Goal: Transaction & Acquisition: Download file/media

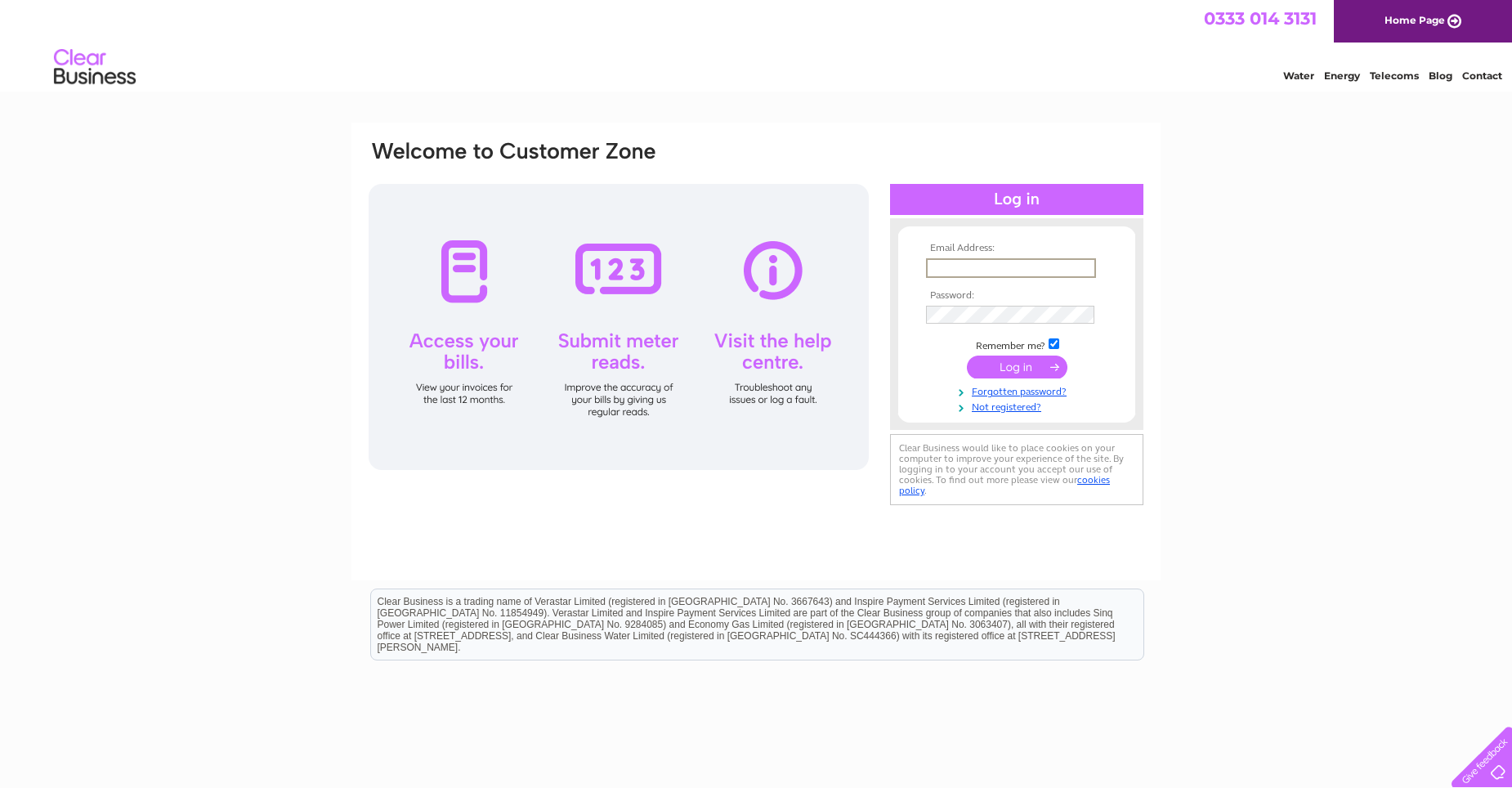
click at [975, 272] on input "text" at bounding box center [1011, 268] width 170 height 20
type input "ivor.bowie@powerjacks.com"
click at [967, 355] on input "submit" at bounding box center [1018, 366] width 101 height 23
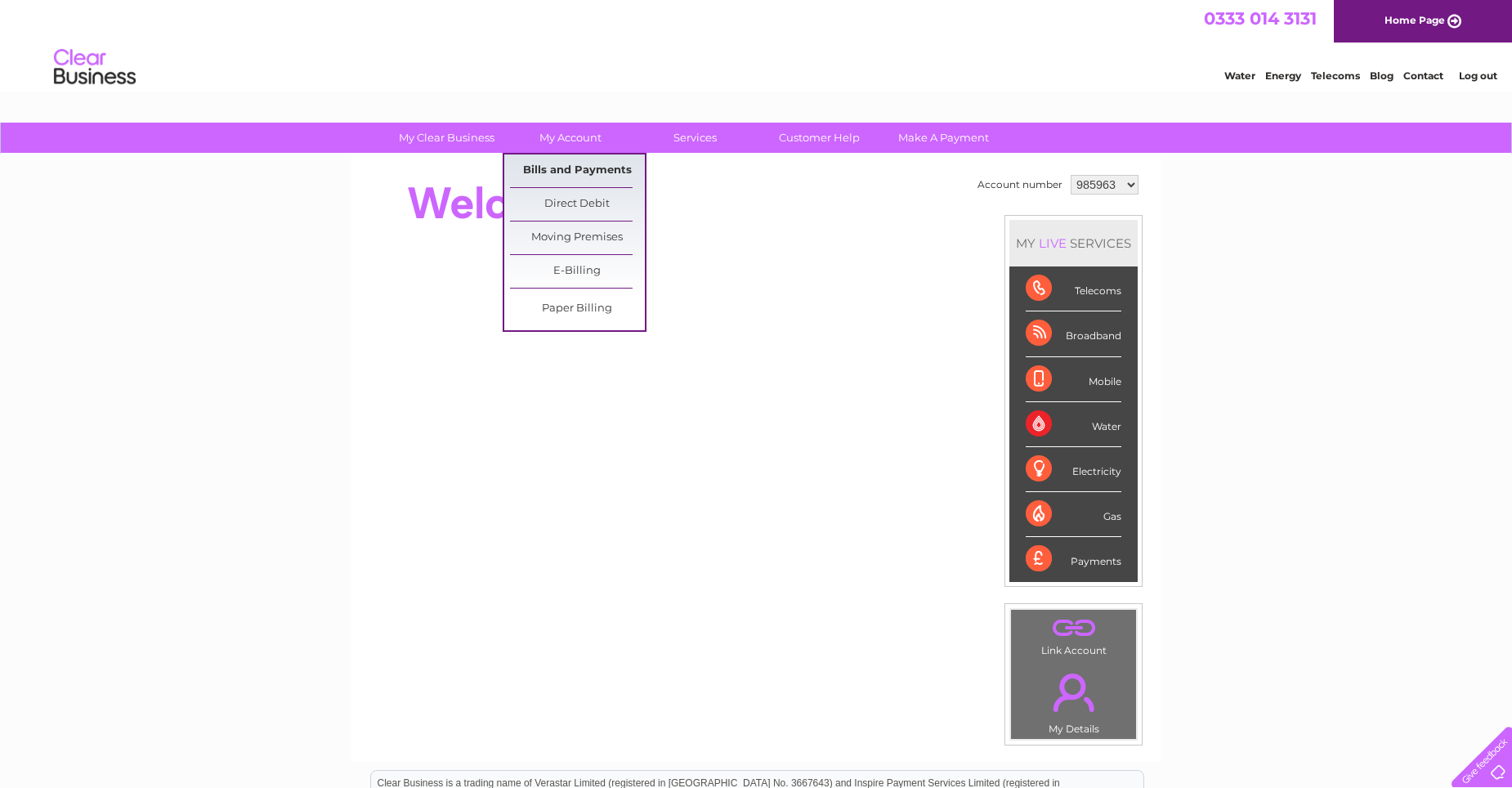
click at [590, 166] on link "Bills and Payments" at bounding box center [577, 171] width 135 height 33
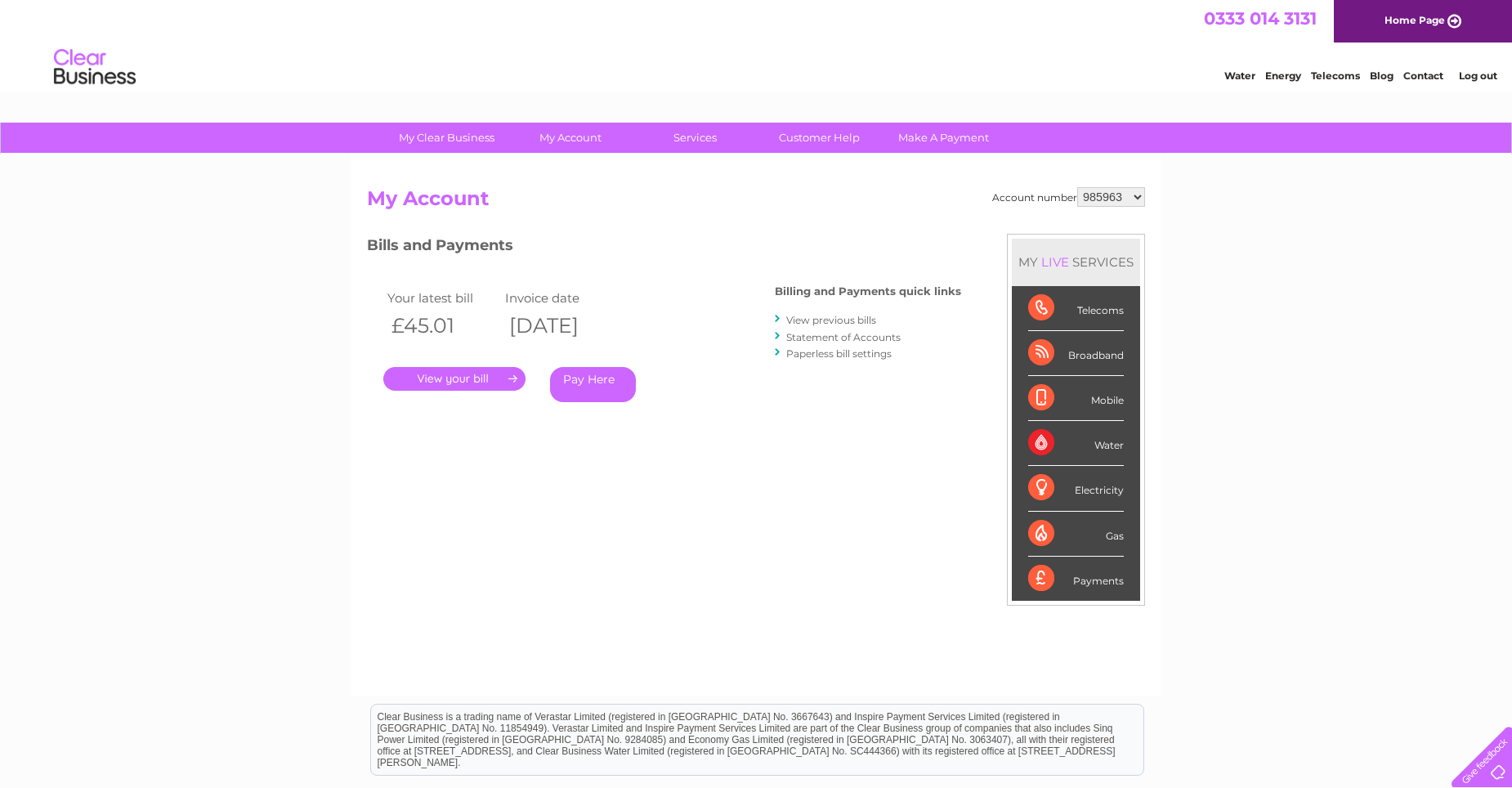
click at [824, 320] on link "View previous bills" at bounding box center [831, 320] width 90 height 12
click at [461, 378] on link "." at bounding box center [454, 379] width 143 height 23
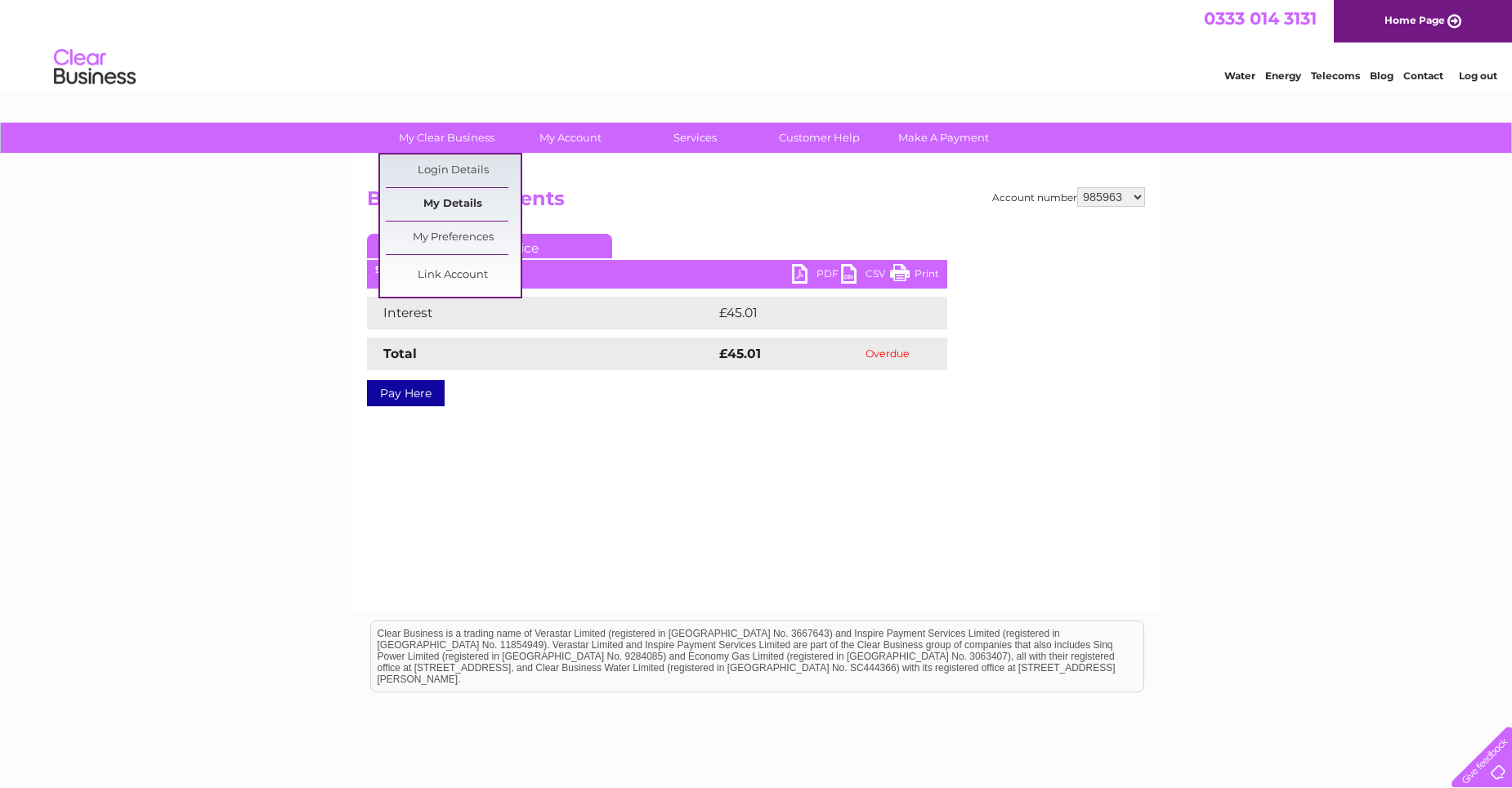
click at [460, 200] on link "My Details" at bounding box center [453, 204] width 135 height 33
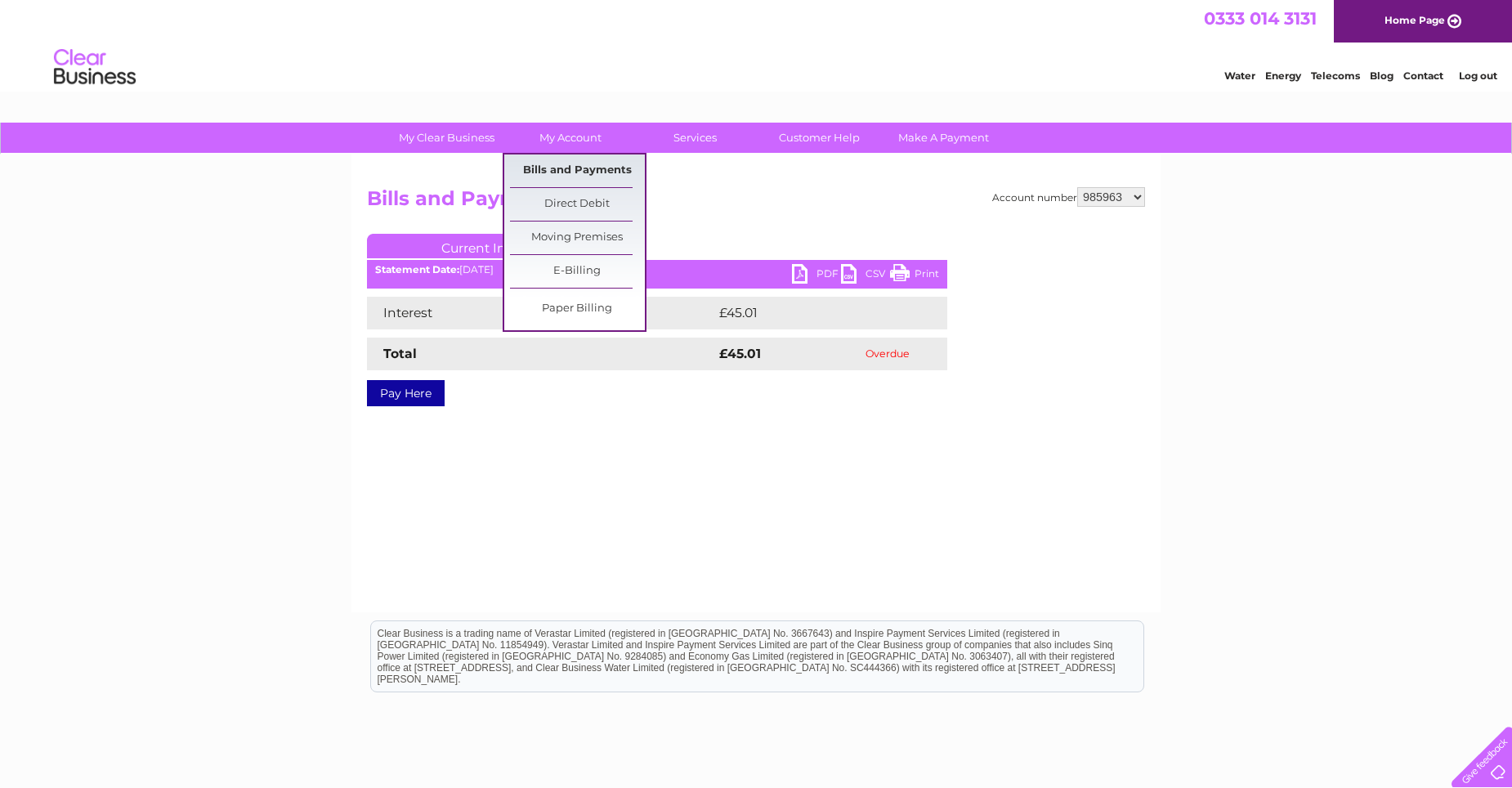
click at [585, 169] on link "Bills and Payments" at bounding box center [577, 171] width 135 height 33
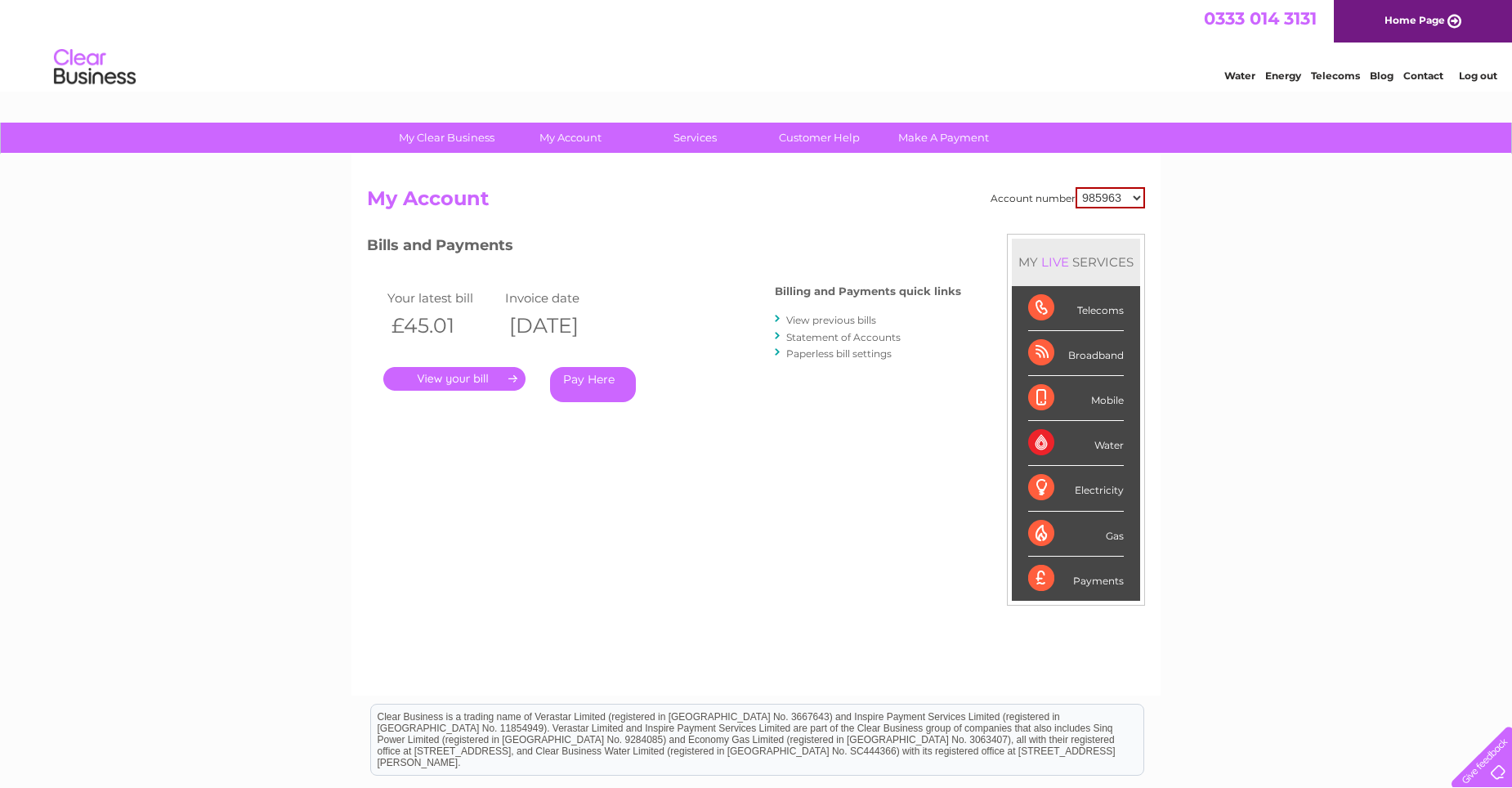
click at [820, 334] on link "Statement of Accounts" at bounding box center [843, 337] width 115 height 12
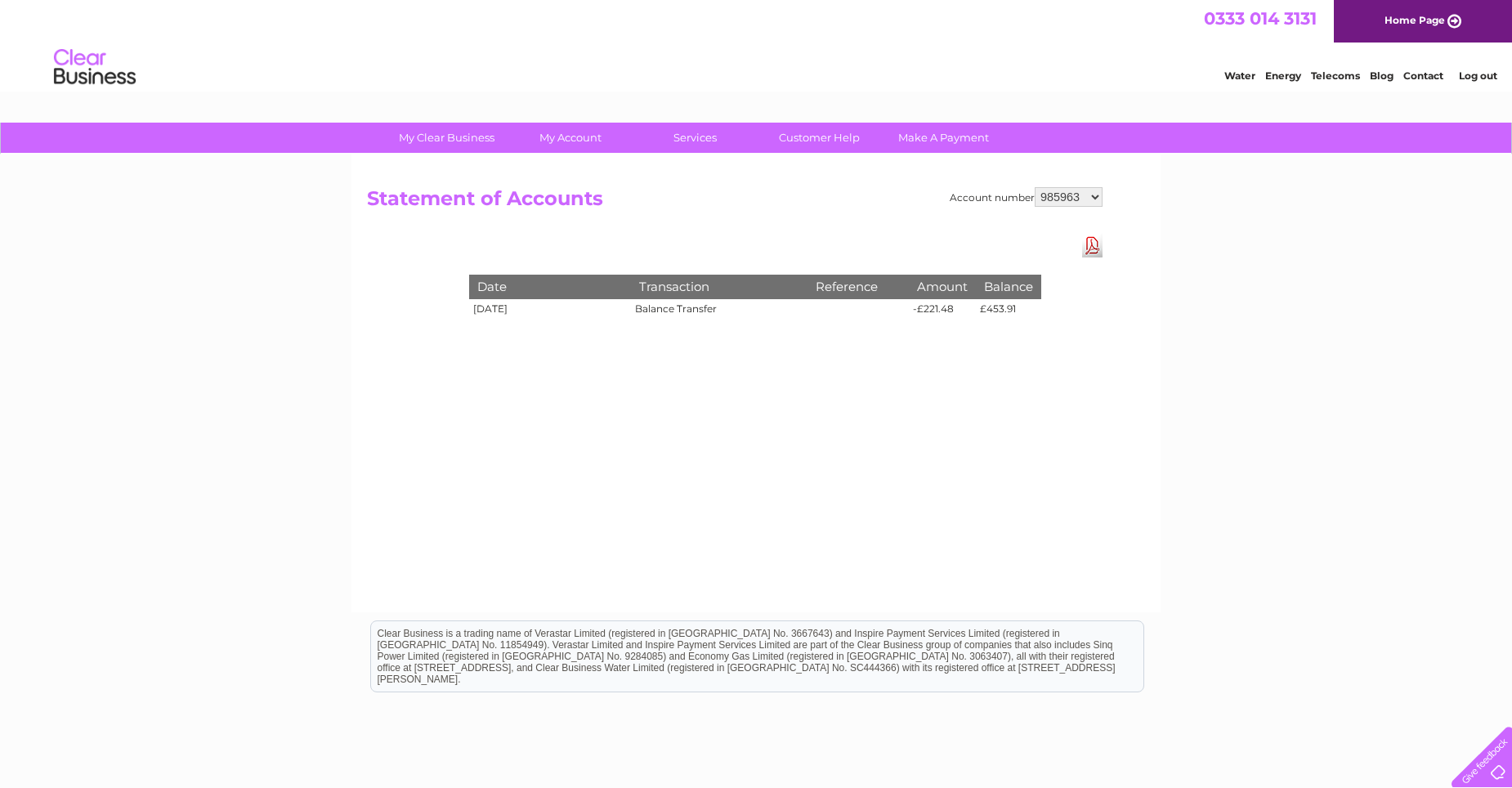
click at [1095, 243] on link "Download Pdf" at bounding box center [1092, 245] width 21 height 23
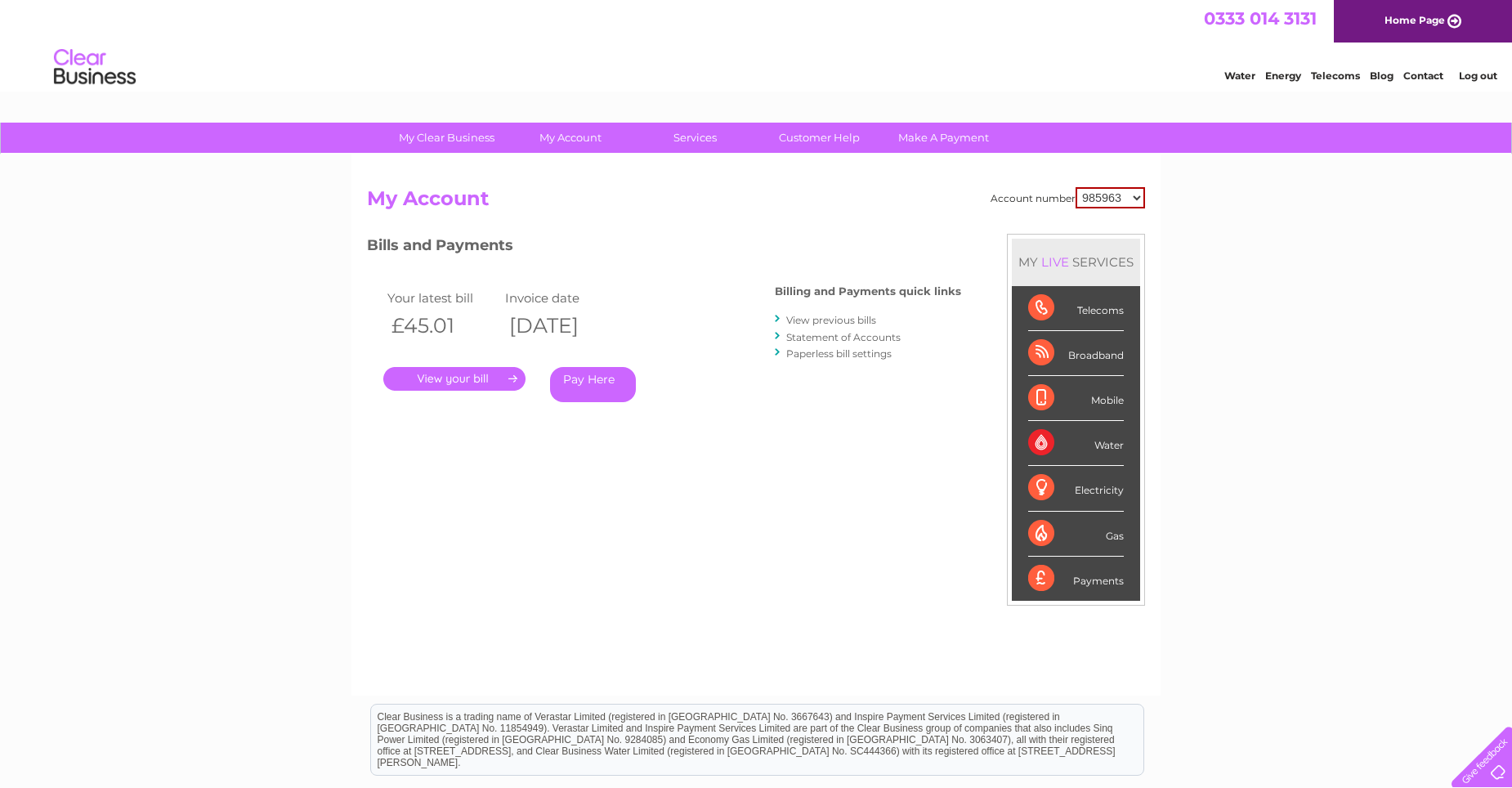
click at [1136, 200] on select "985963 1098120 1098121" at bounding box center [1110, 198] width 69 height 21
select select "1098120"
click at [1075, 187] on select "985963 1098120 1098121" at bounding box center [1110, 198] width 69 height 21
click at [452, 380] on link "." at bounding box center [454, 379] width 143 height 23
click at [820, 319] on link "View previous bills" at bounding box center [831, 320] width 90 height 12
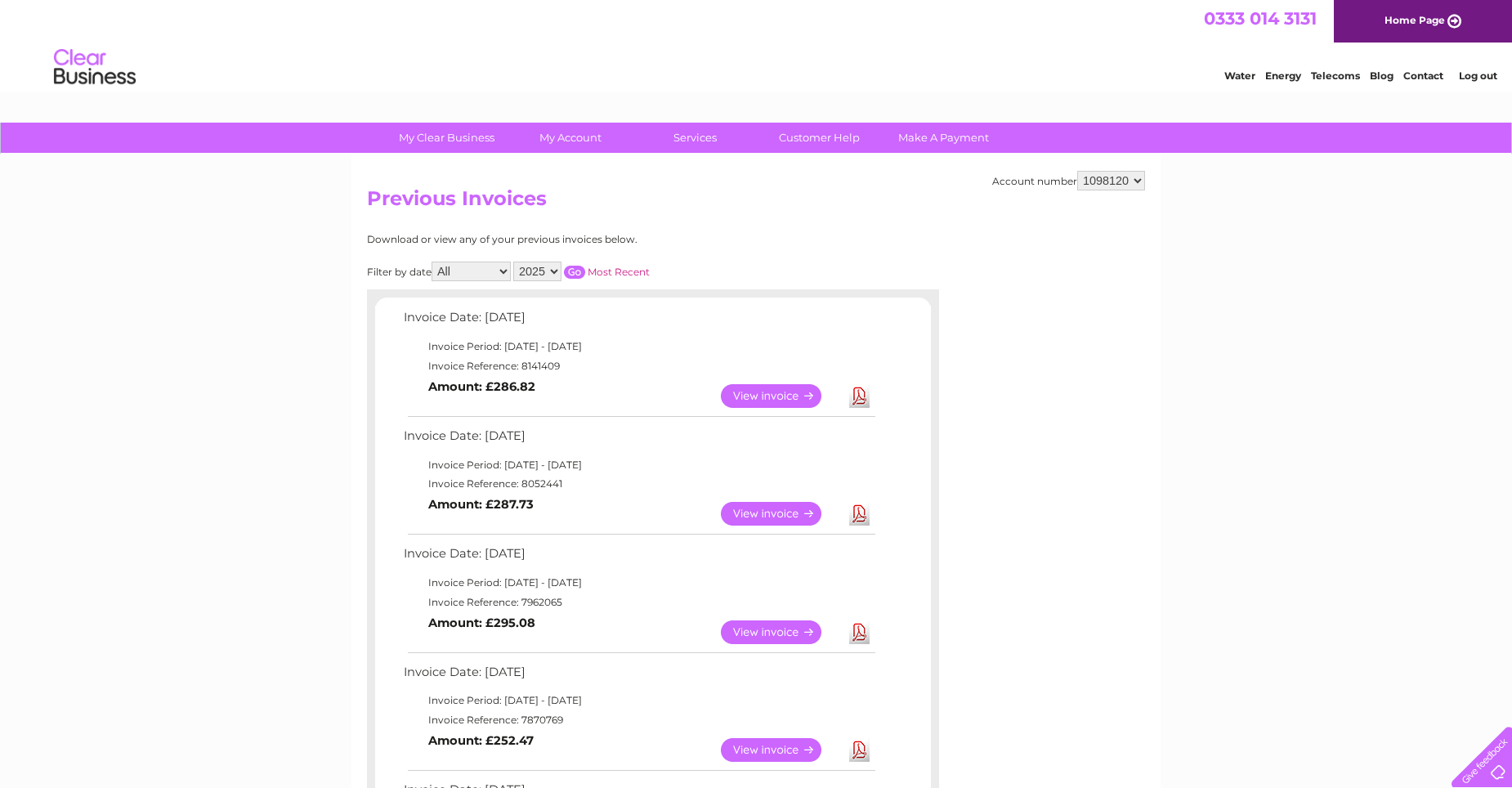
click at [797, 396] on link "View" at bounding box center [781, 395] width 120 height 23
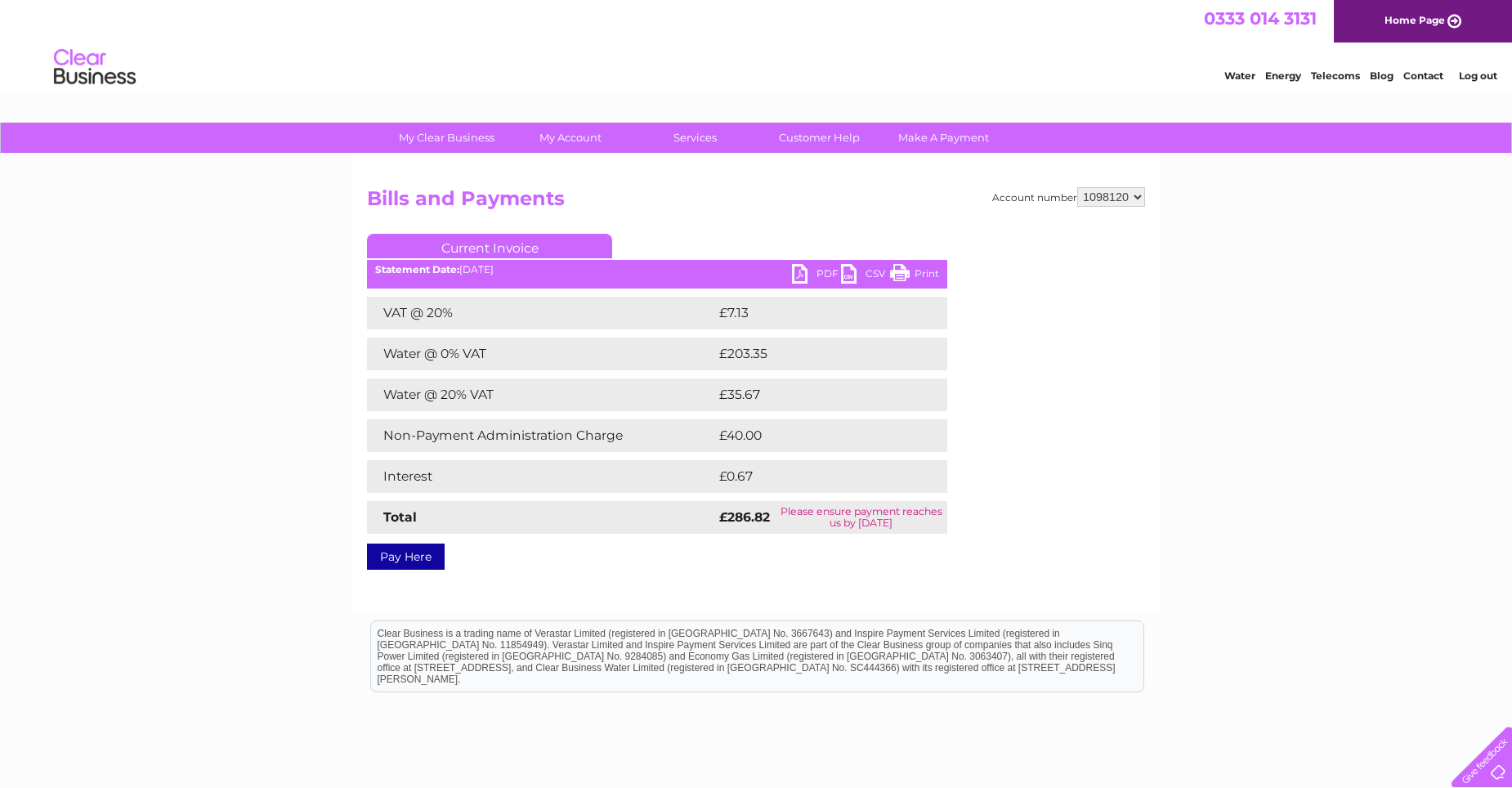
click at [803, 274] on link "PDF" at bounding box center [816, 275] width 49 height 23
click at [1142, 200] on select "985963 1098120 1098121" at bounding box center [1111, 197] width 68 height 20
select select "985963"
click at [1077, 187] on select "985963 1098120 1098121" at bounding box center [1111, 197] width 68 height 20
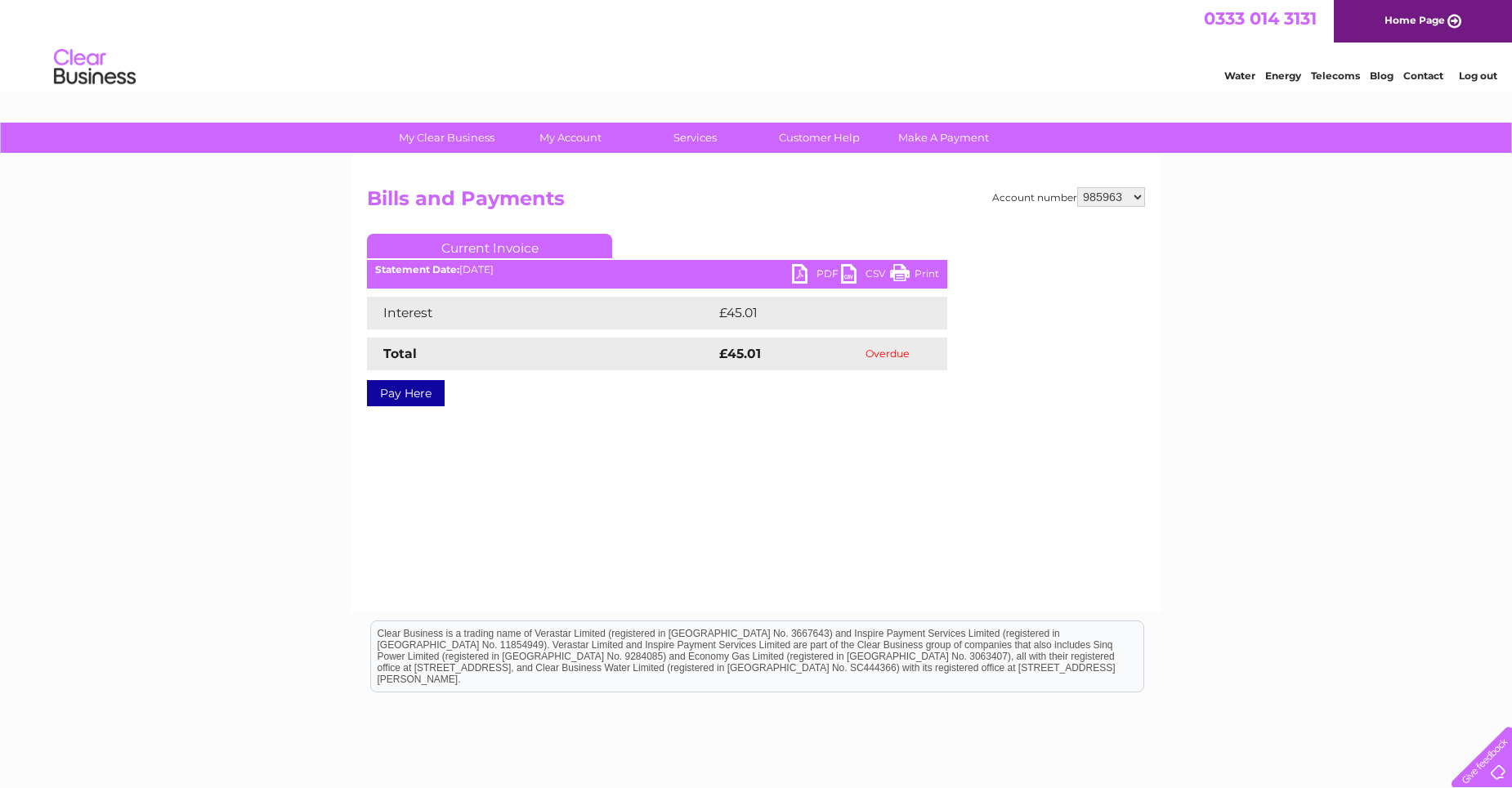
click at [799, 270] on link "PDF" at bounding box center [816, 275] width 49 height 23
